Goal: Task Accomplishment & Management: Manage account settings

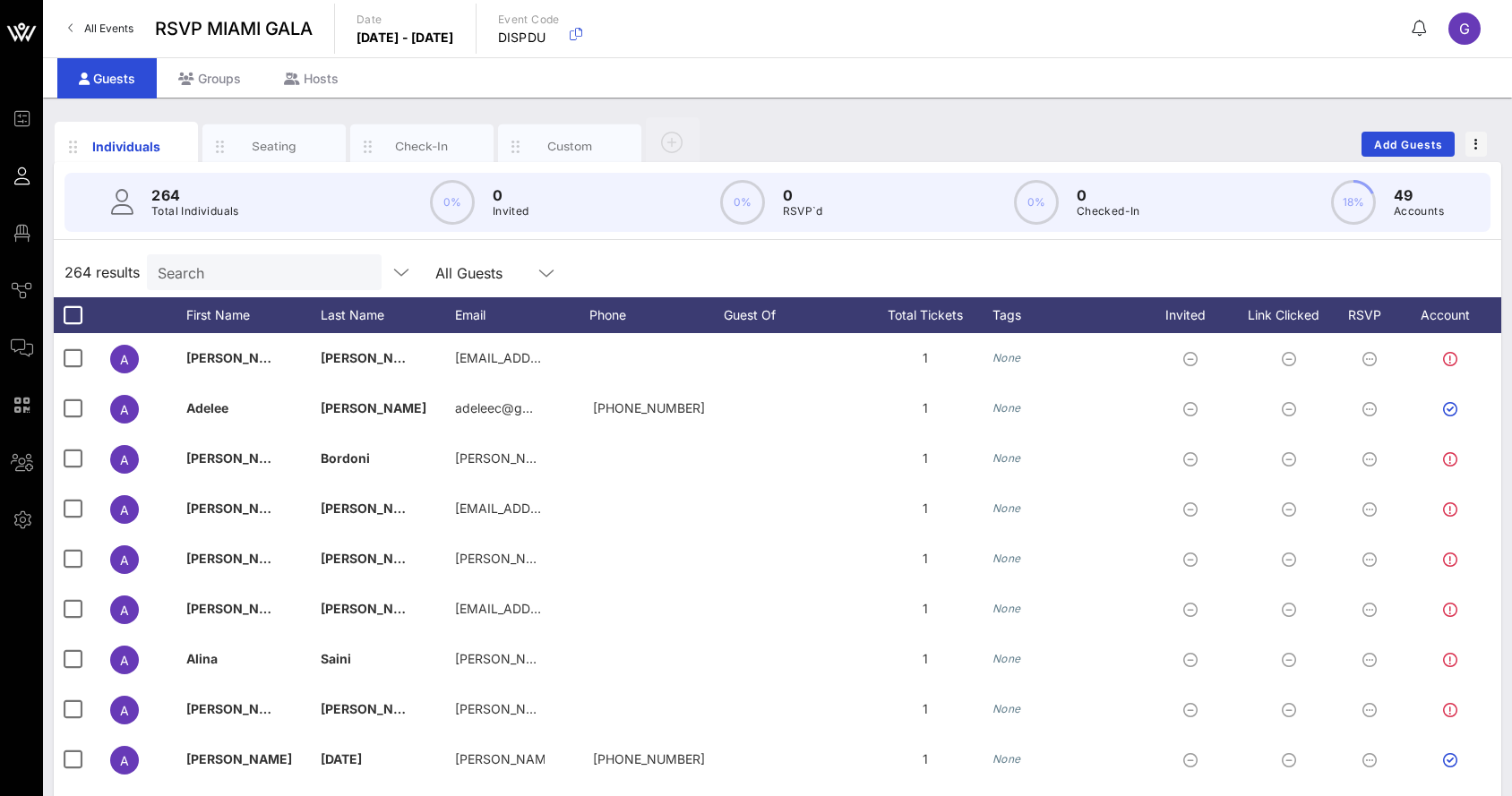
click at [218, 282] on input "Search" at bounding box center [262, 272] width 209 height 23
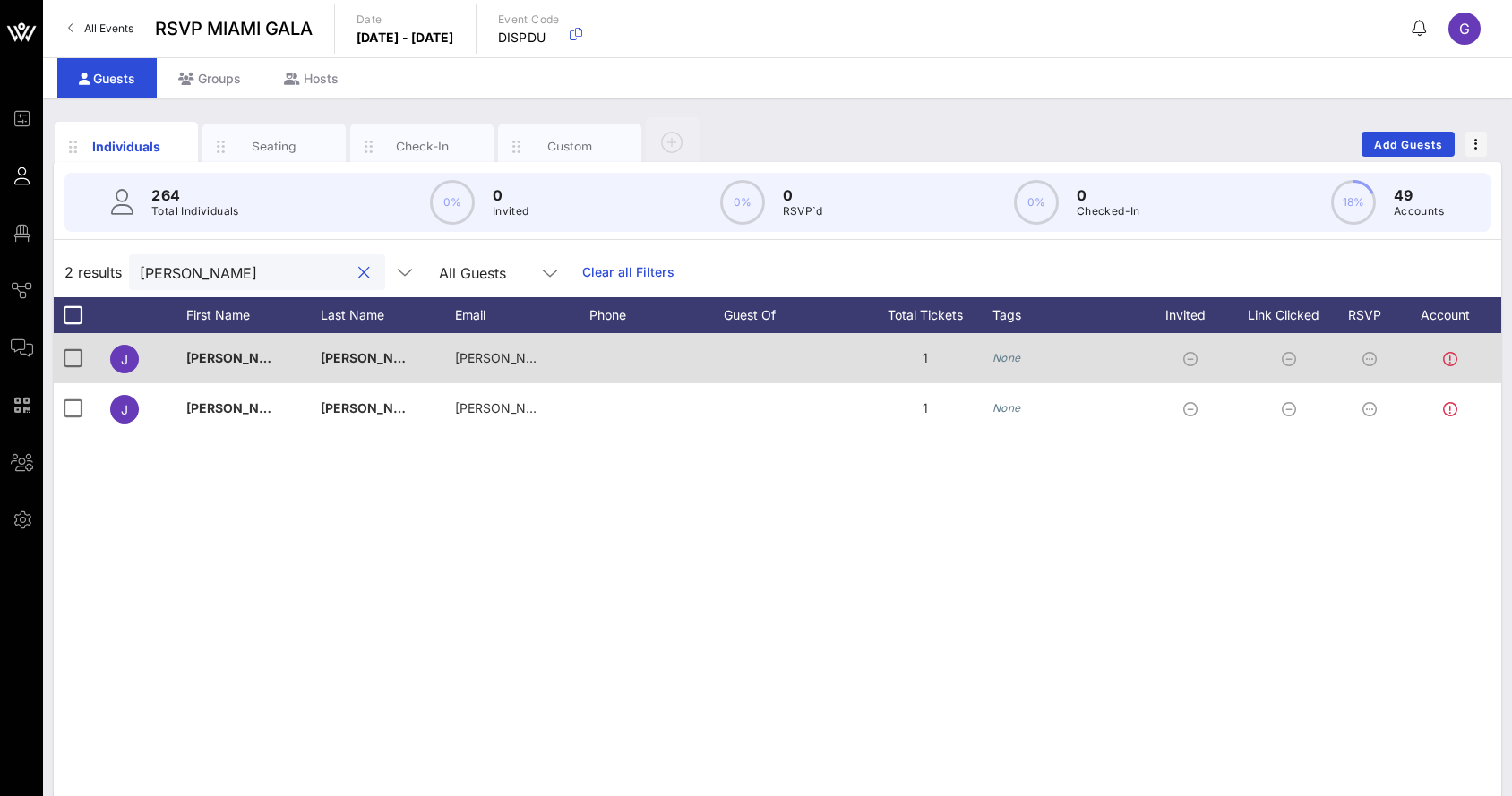
type input "[PERSON_NAME]"
click at [212, 371] on div "[PERSON_NAME]" at bounding box center [231, 358] width 90 height 50
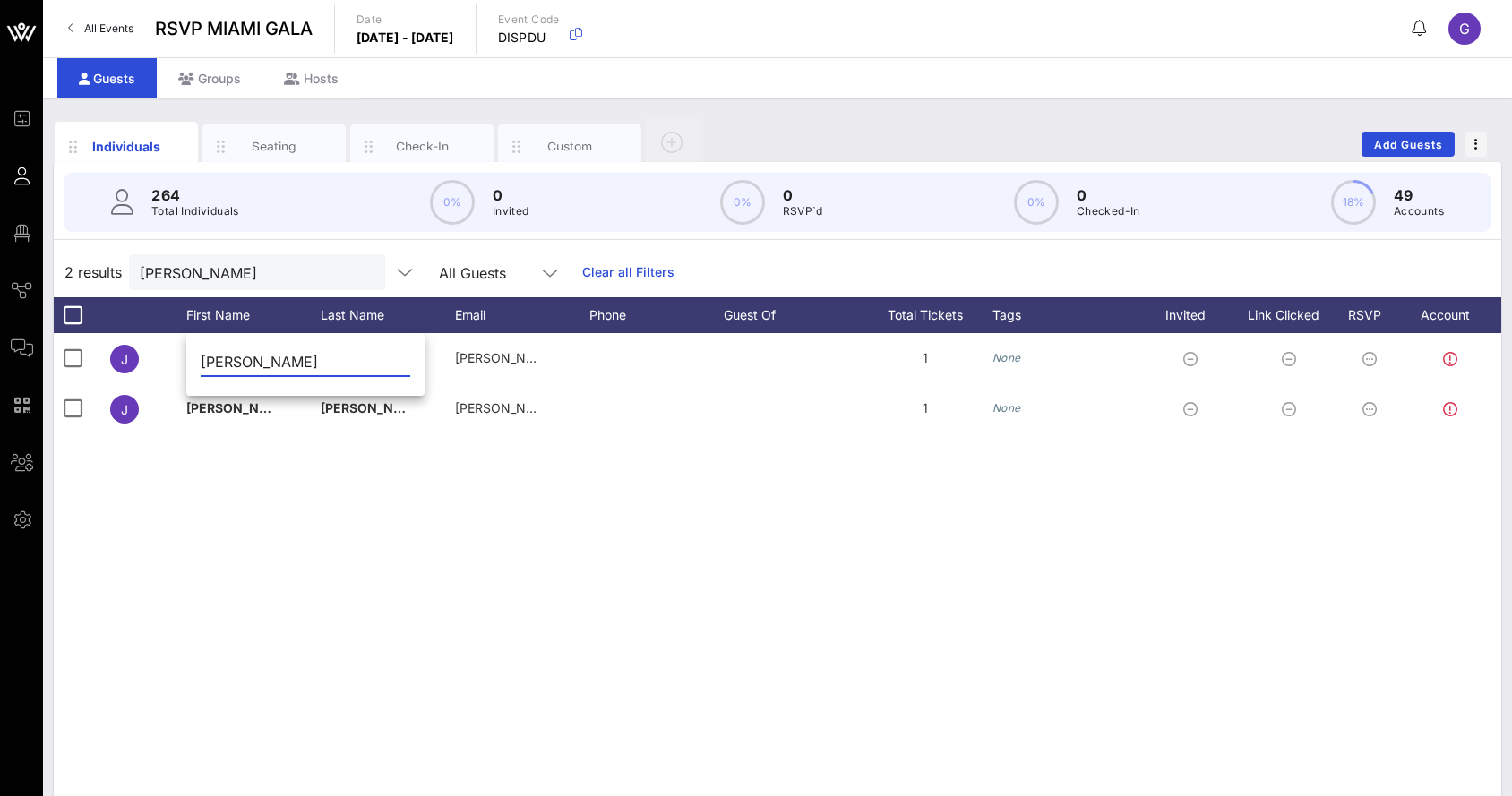
click at [221, 363] on input "[PERSON_NAME]" at bounding box center [305, 361] width 209 height 28
paste input "[PERSON_NAME]"
click at [281, 360] on input "[PERSON_NAME]" at bounding box center [305, 361] width 209 height 28
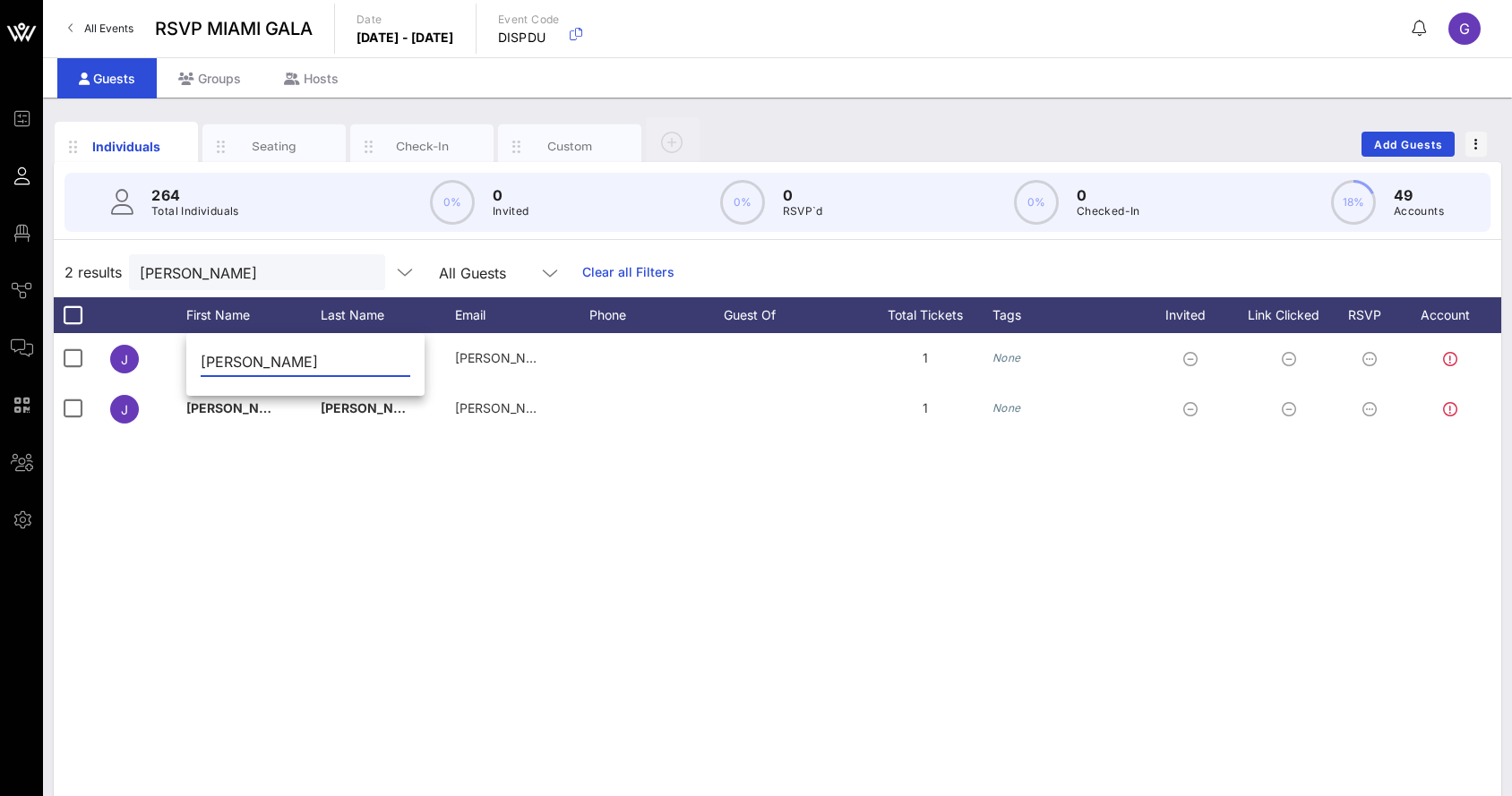
click at [281, 360] on input "[PERSON_NAME]" at bounding box center [305, 361] width 209 height 28
type input "[PERSON_NAME]"
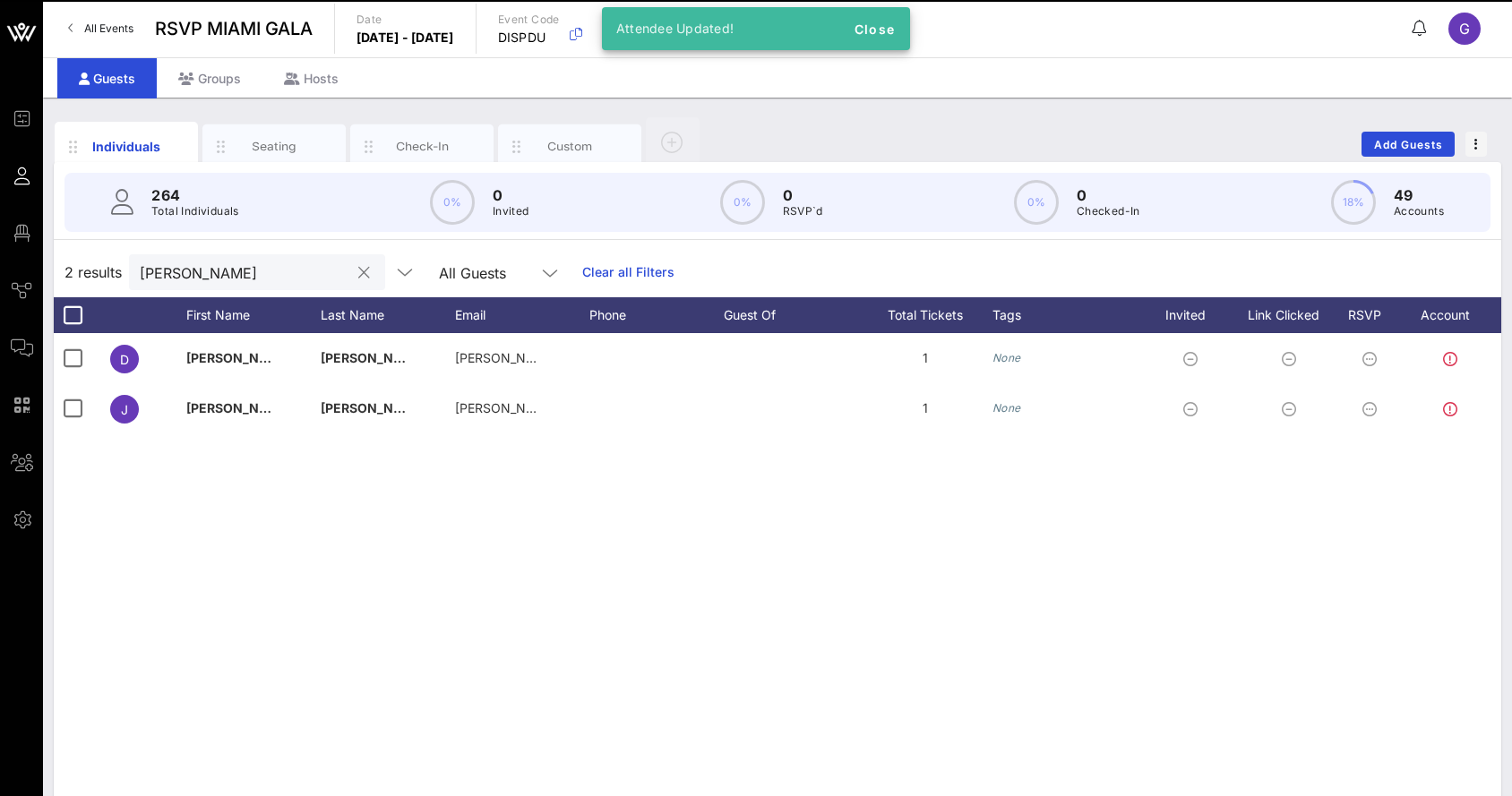
click at [254, 284] on div "[PERSON_NAME]" at bounding box center [244, 272] width 209 height 36
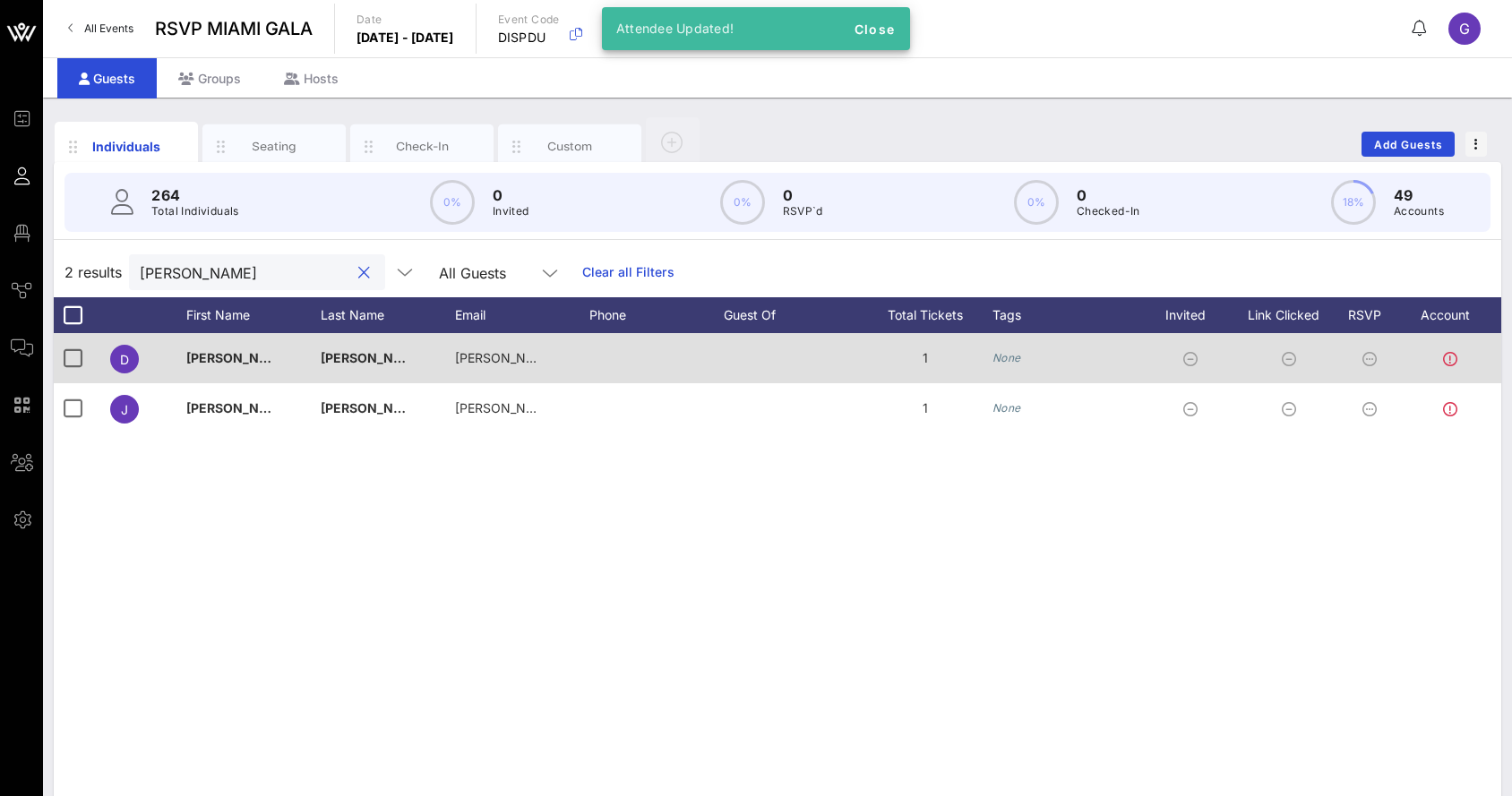
click at [350, 357] on span "[PERSON_NAME]" at bounding box center [374, 358] width 106 height 16
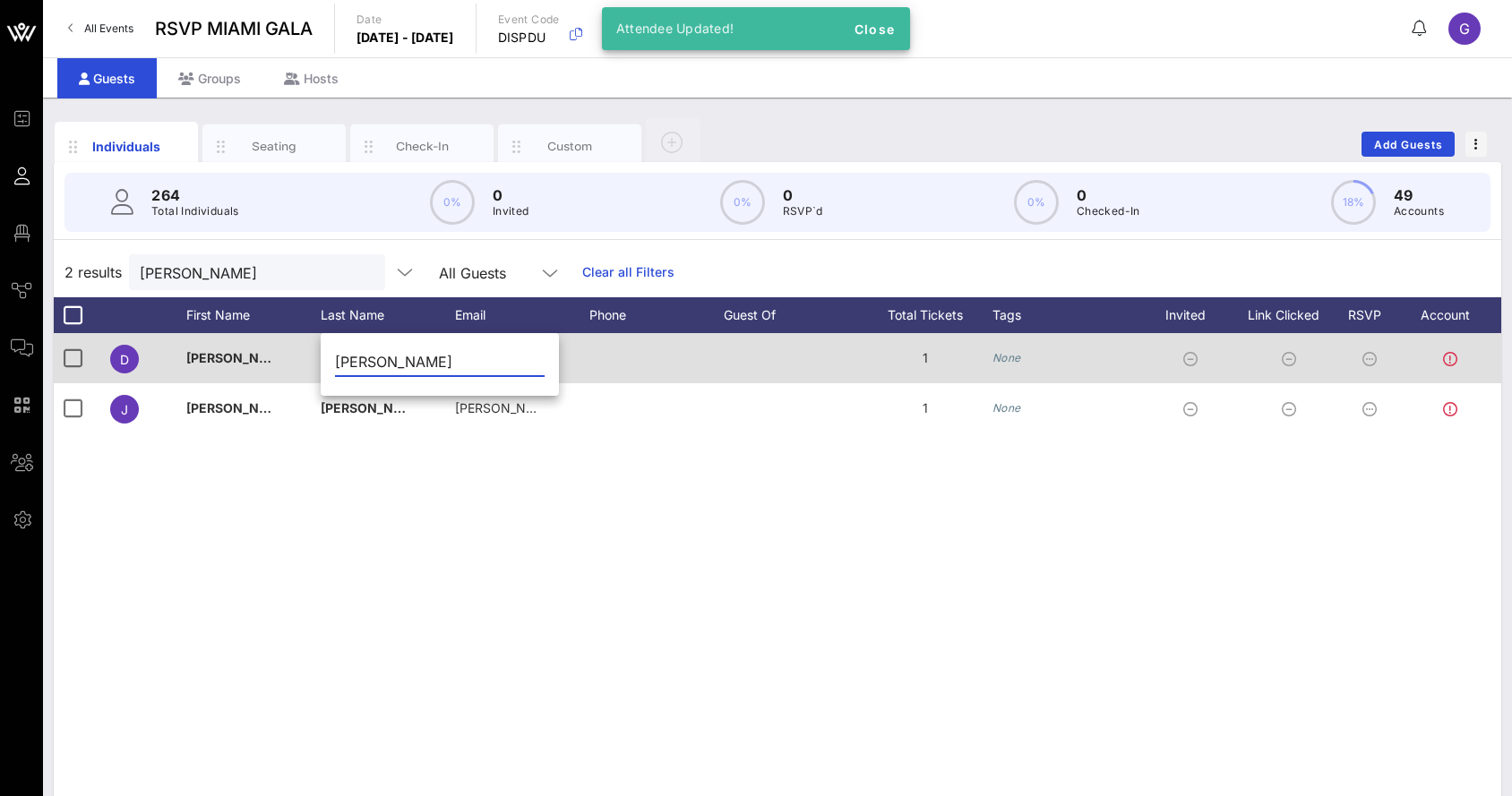
click at [350, 357] on input "[PERSON_NAME]" at bounding box center [439, 361] width 209 height 28
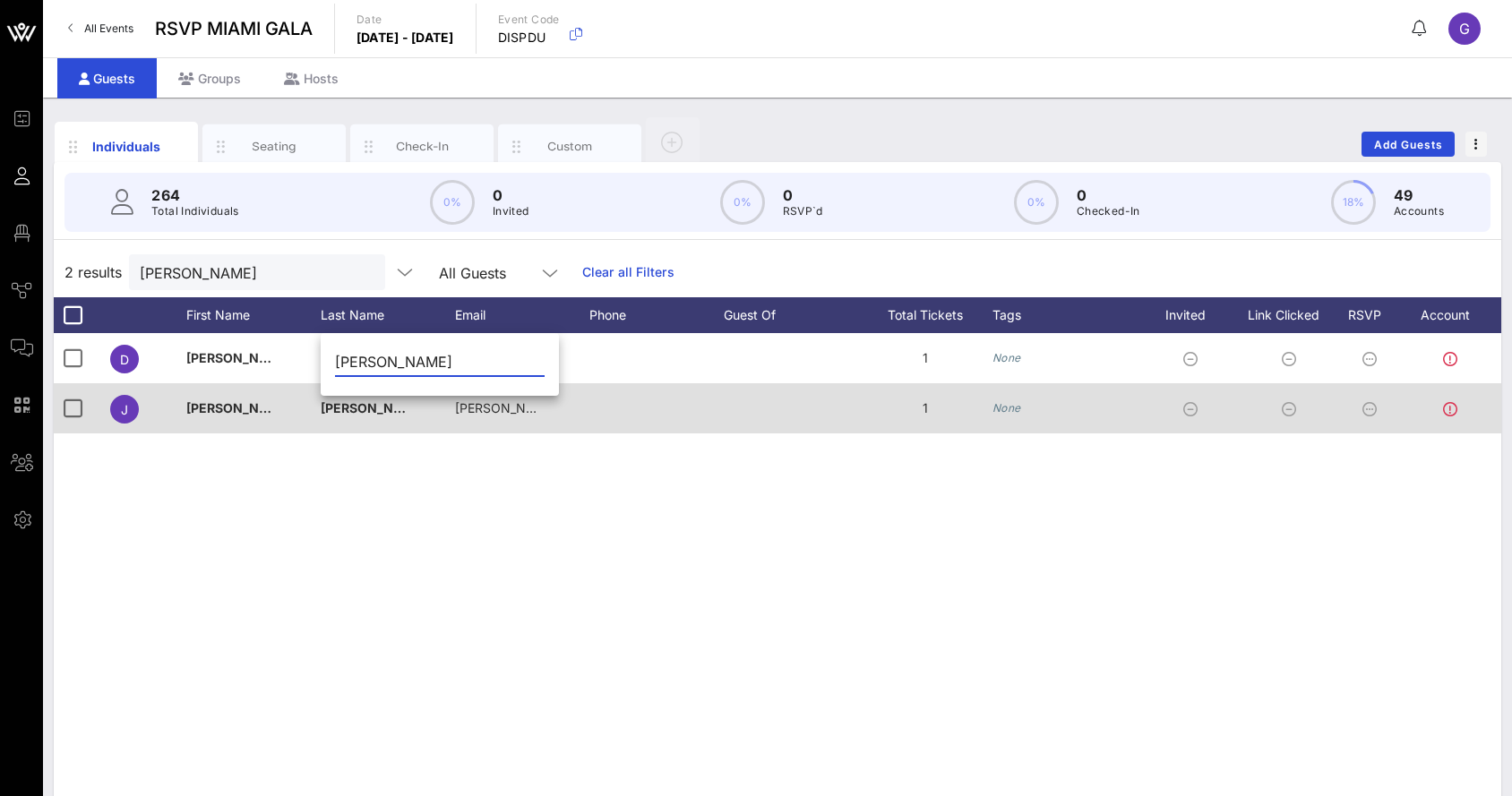
type input "[PERSON_NAME]"
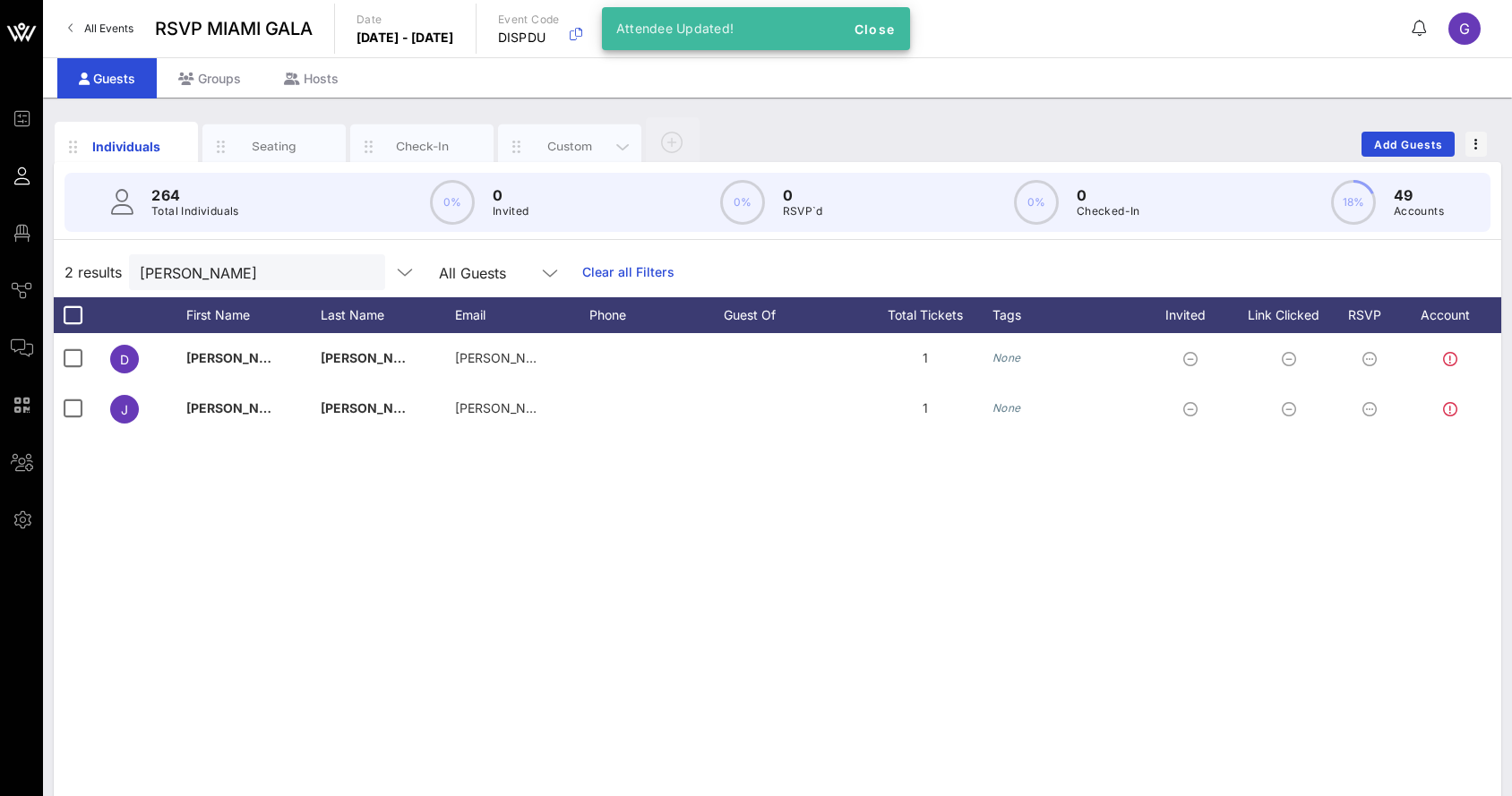
click at [544, 148] on div "Custom" at bounding box center [570, 146] width 80 height 17
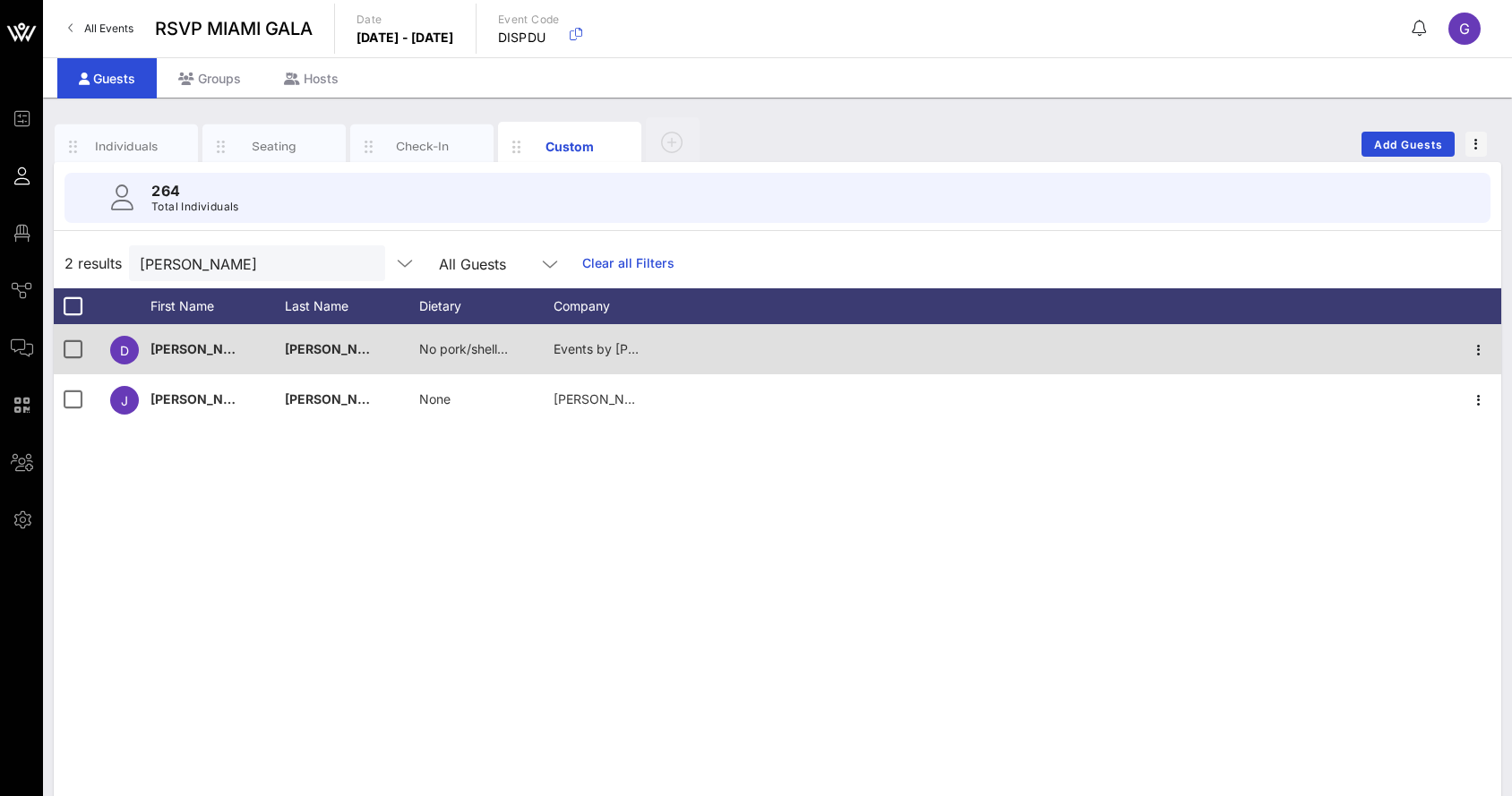
click at [451, 354] on span "No pork/shellfish" at bounding box center [468, 349] width 99 height 16
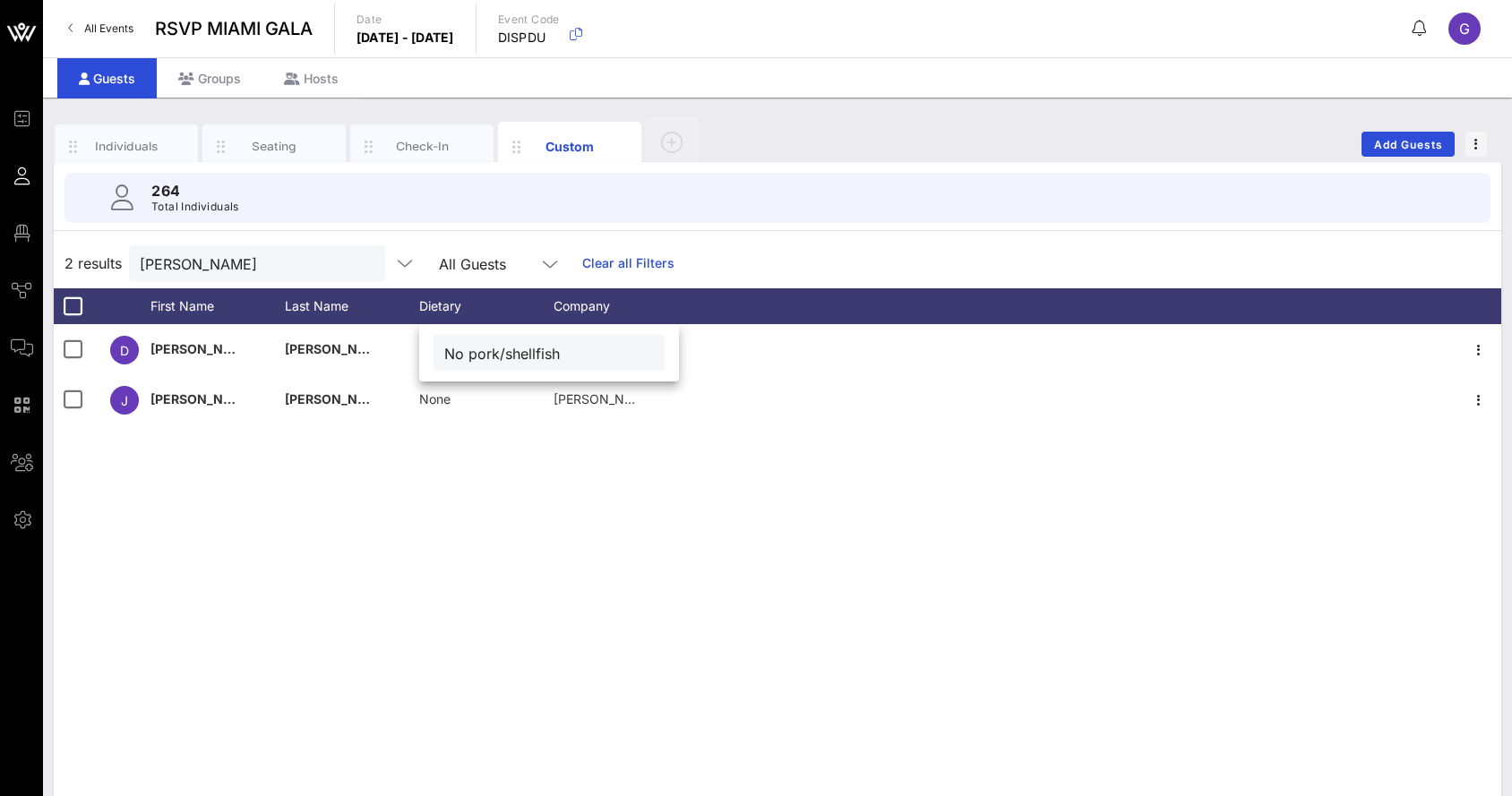
click at [497, 363] on input "No pork/shellfish" at bounding box center [549, 352] width 209 height 23
type input "None"
